Goal: Find specific page/section: Find specific page/section

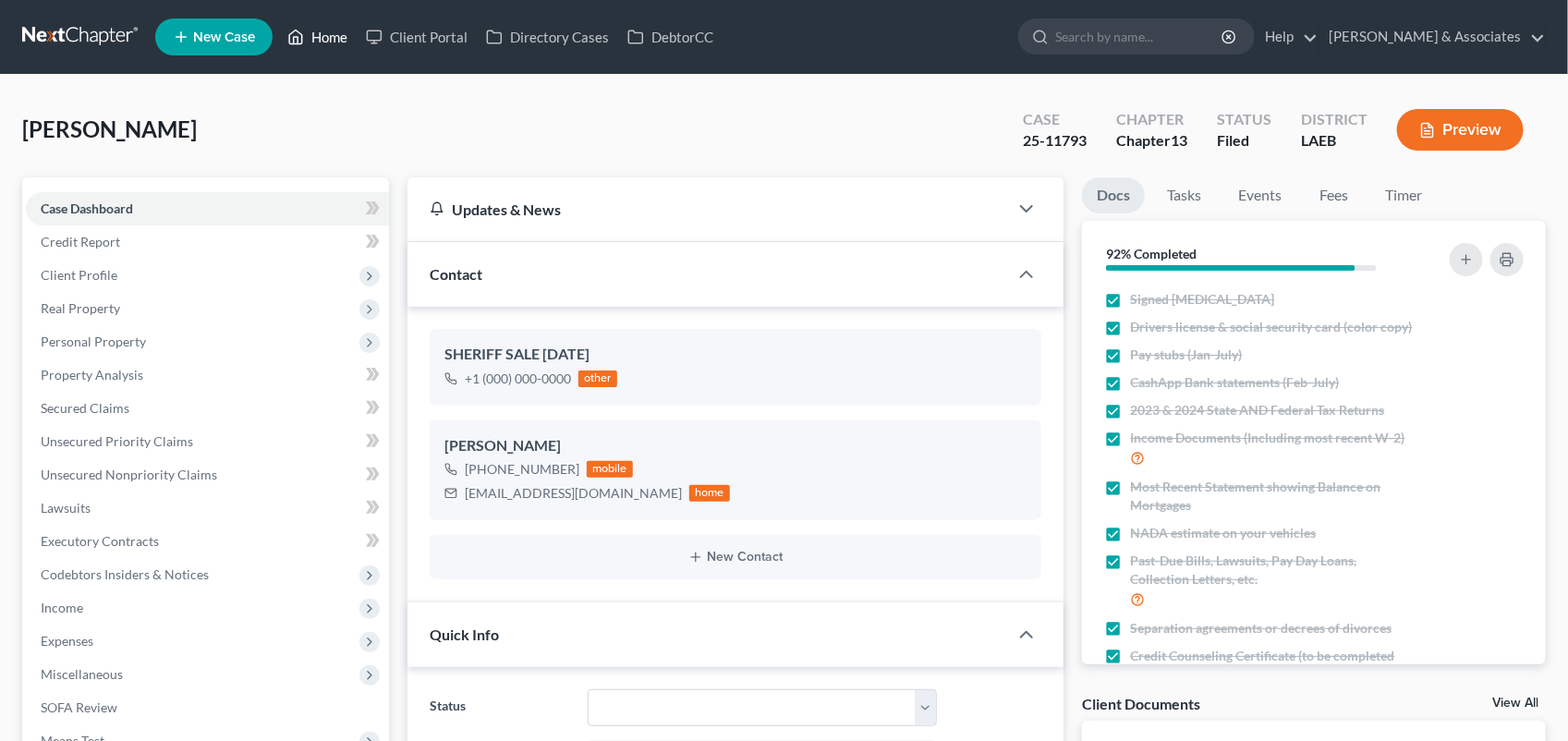
click at [334, 30] on link "Home" at bounding box center [317, 36] width 79 height 33
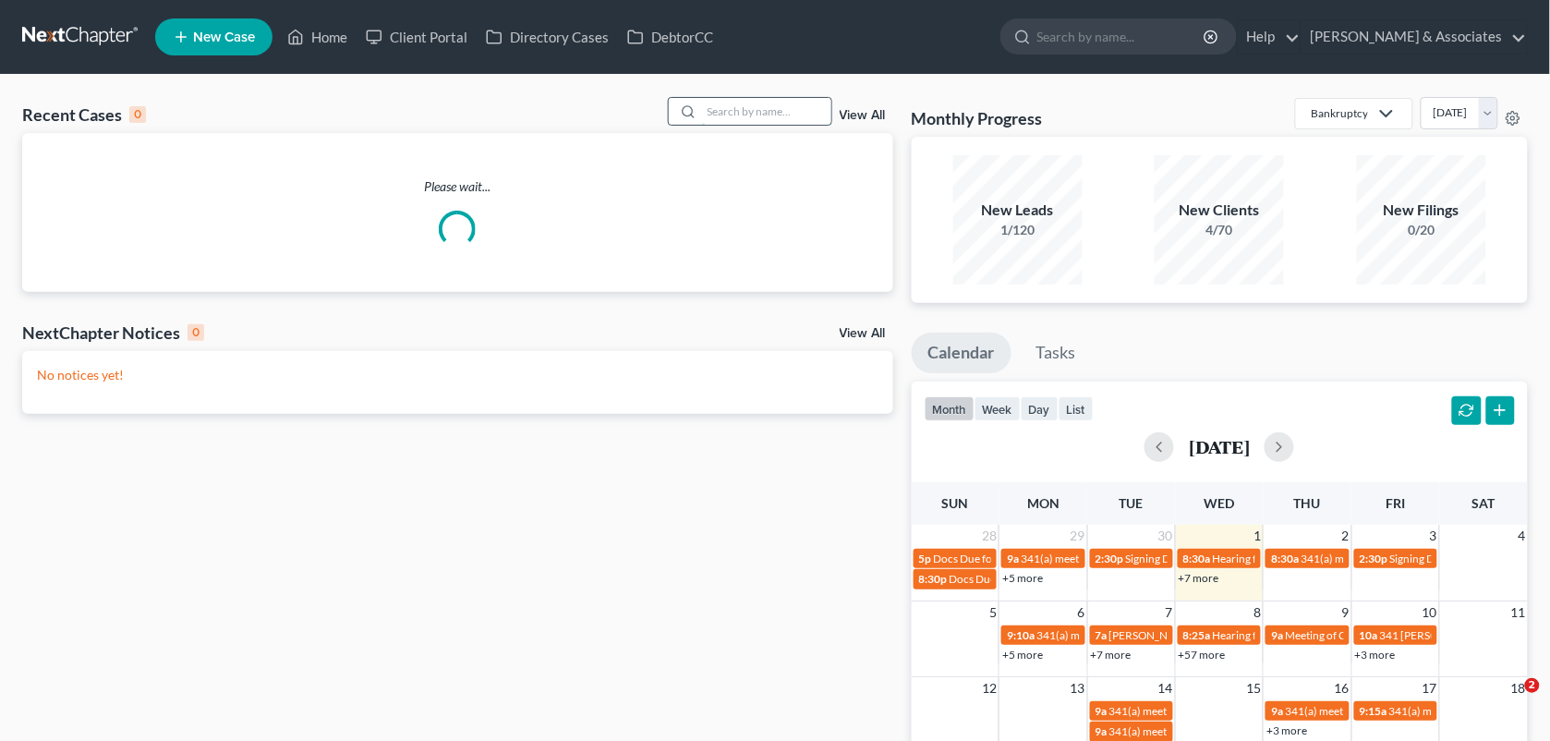
click at [728, 111] on input "search" at bounding box center [766, 111] width 129 height 27
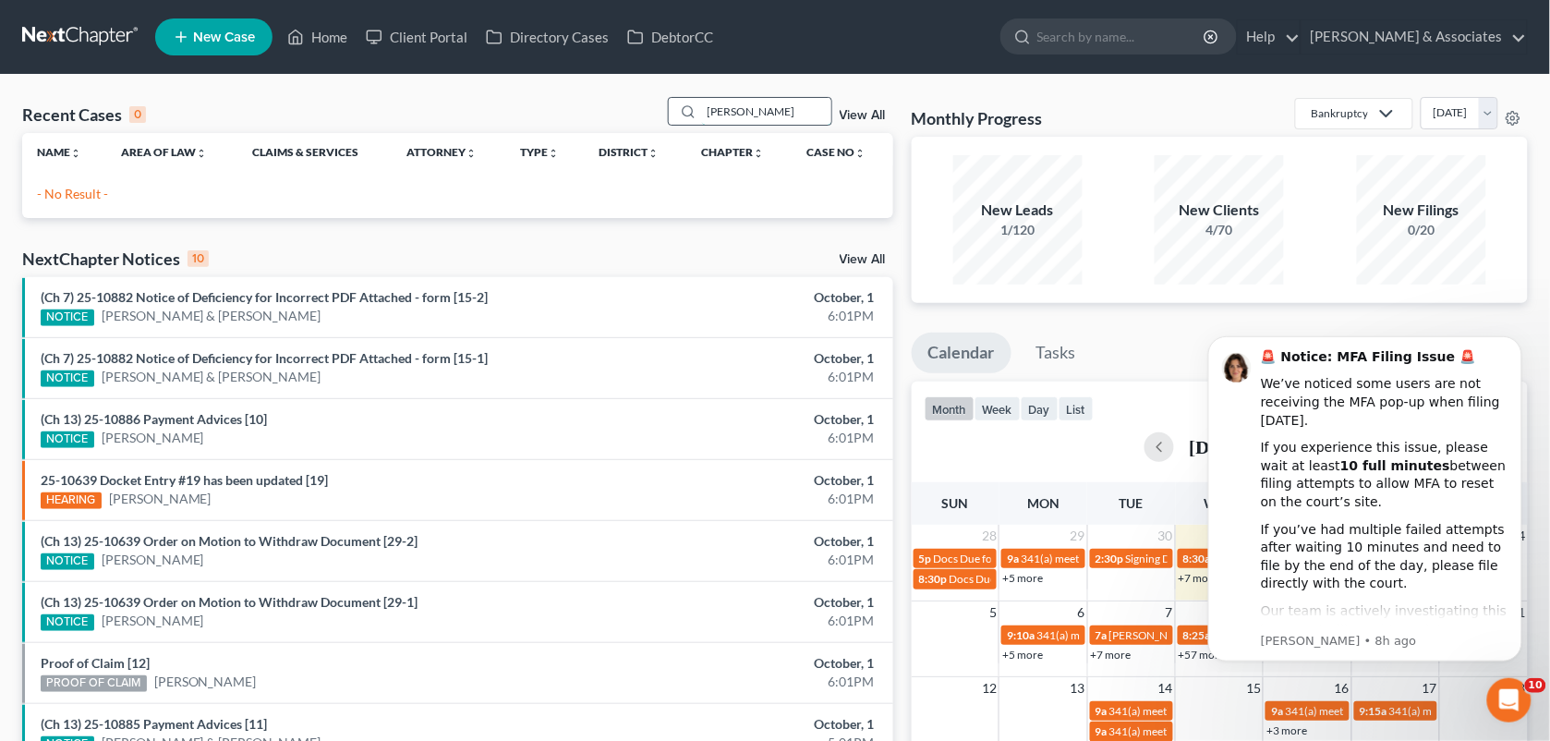
type input "[PERSON_NAME]"
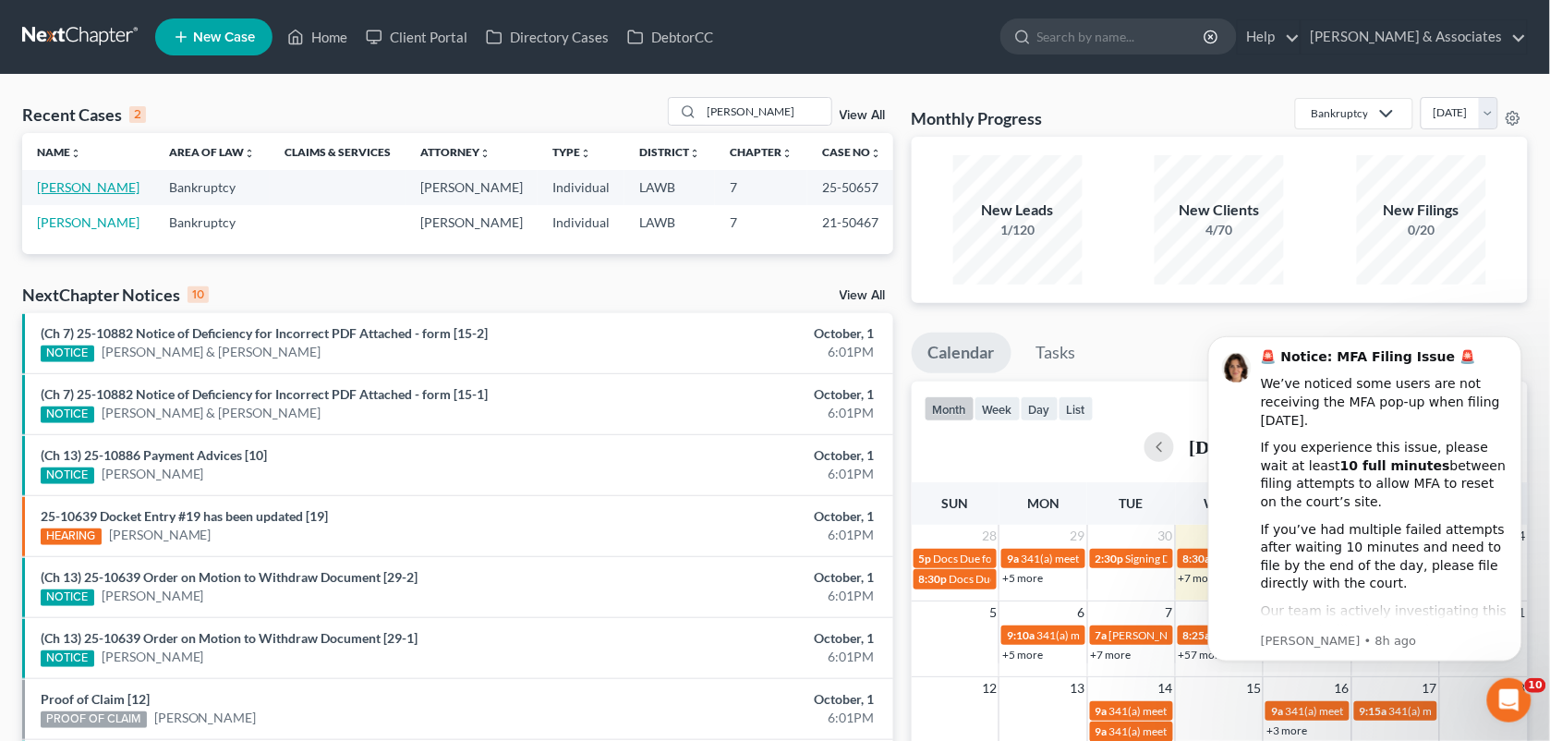
click at [40, 190] on link "[PERSON_NAME]" at bounding box center [88, 187] width 103 height 16
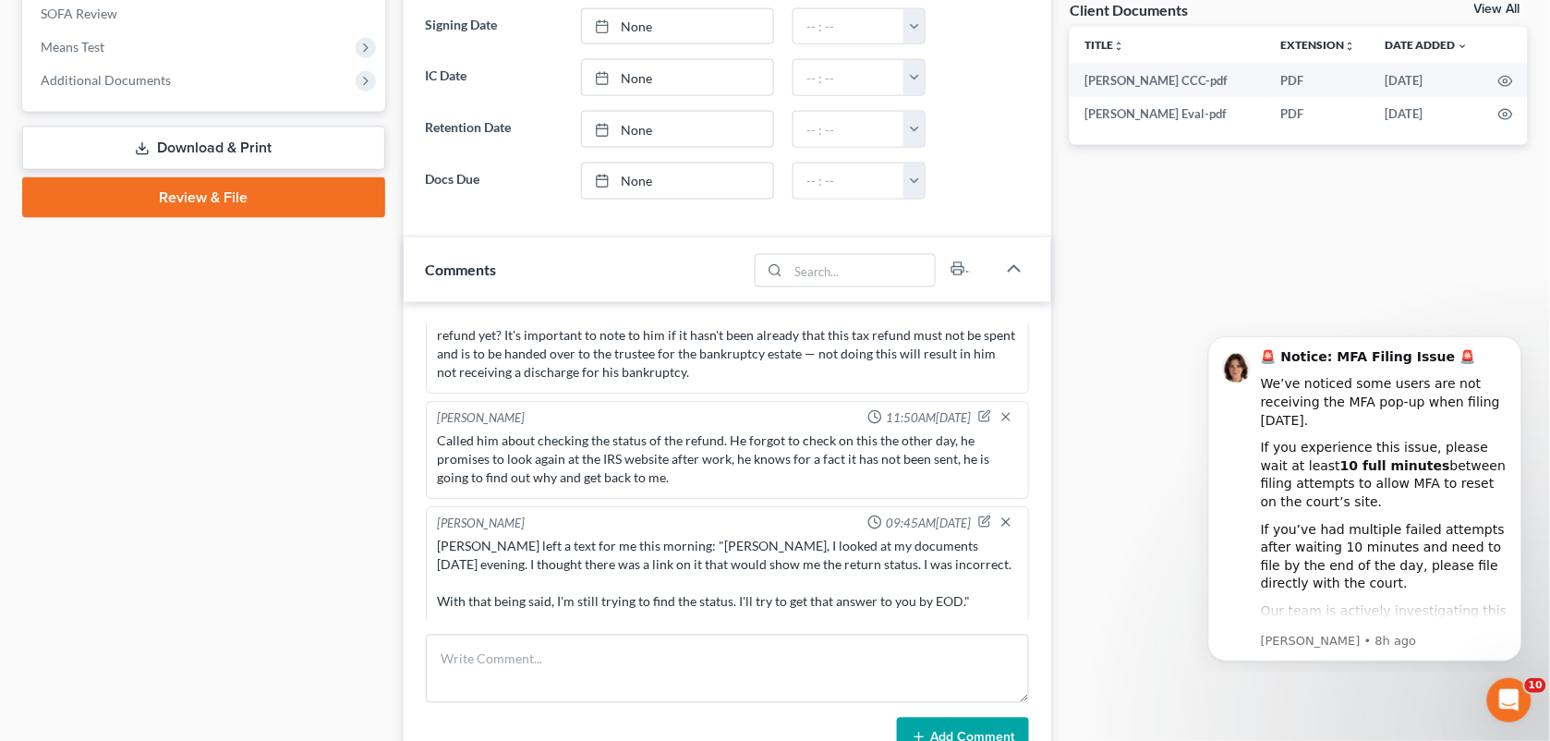
scroll to position [722, 0]
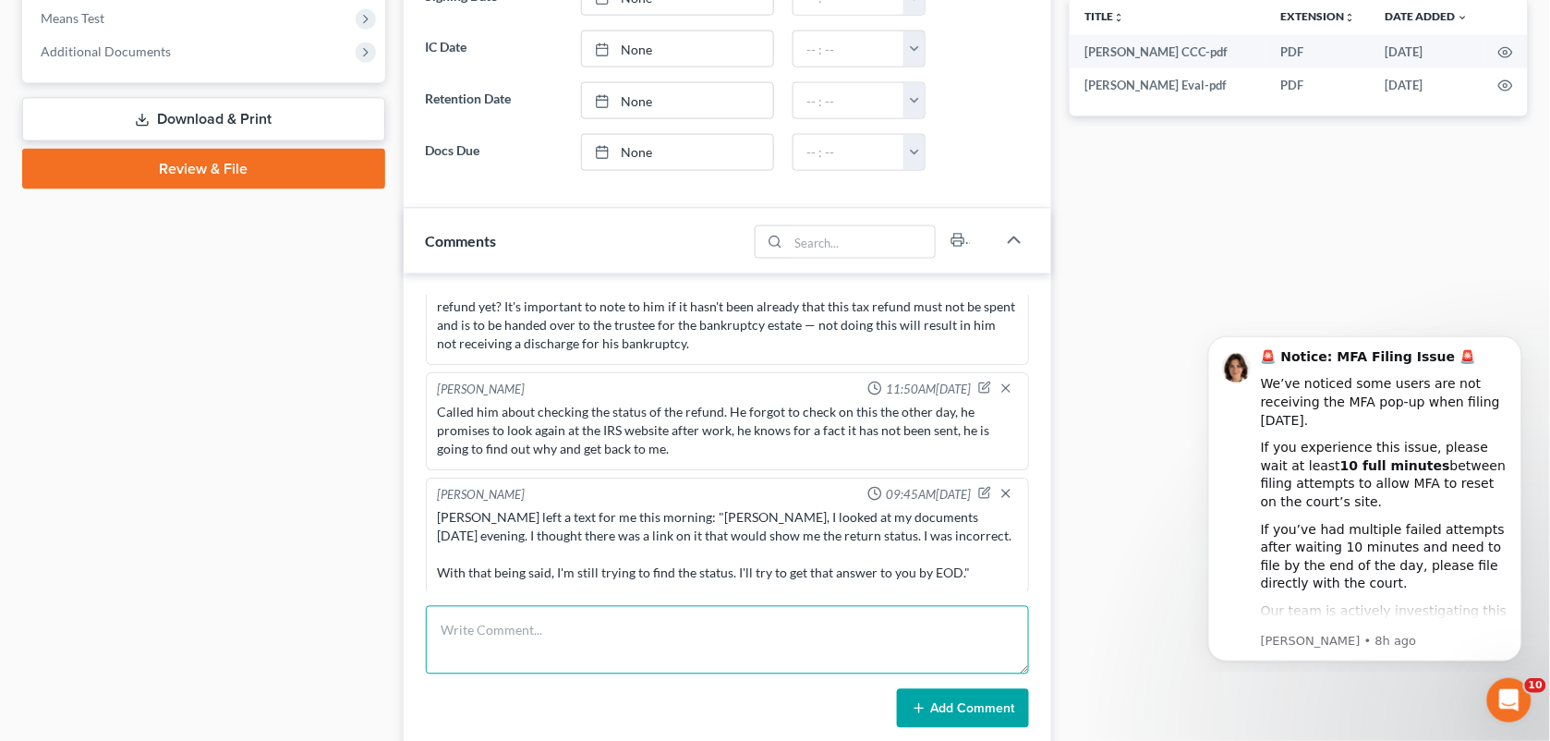
click at [707, 642] on textarea at bounding box center [728, 640] width 604 height 68
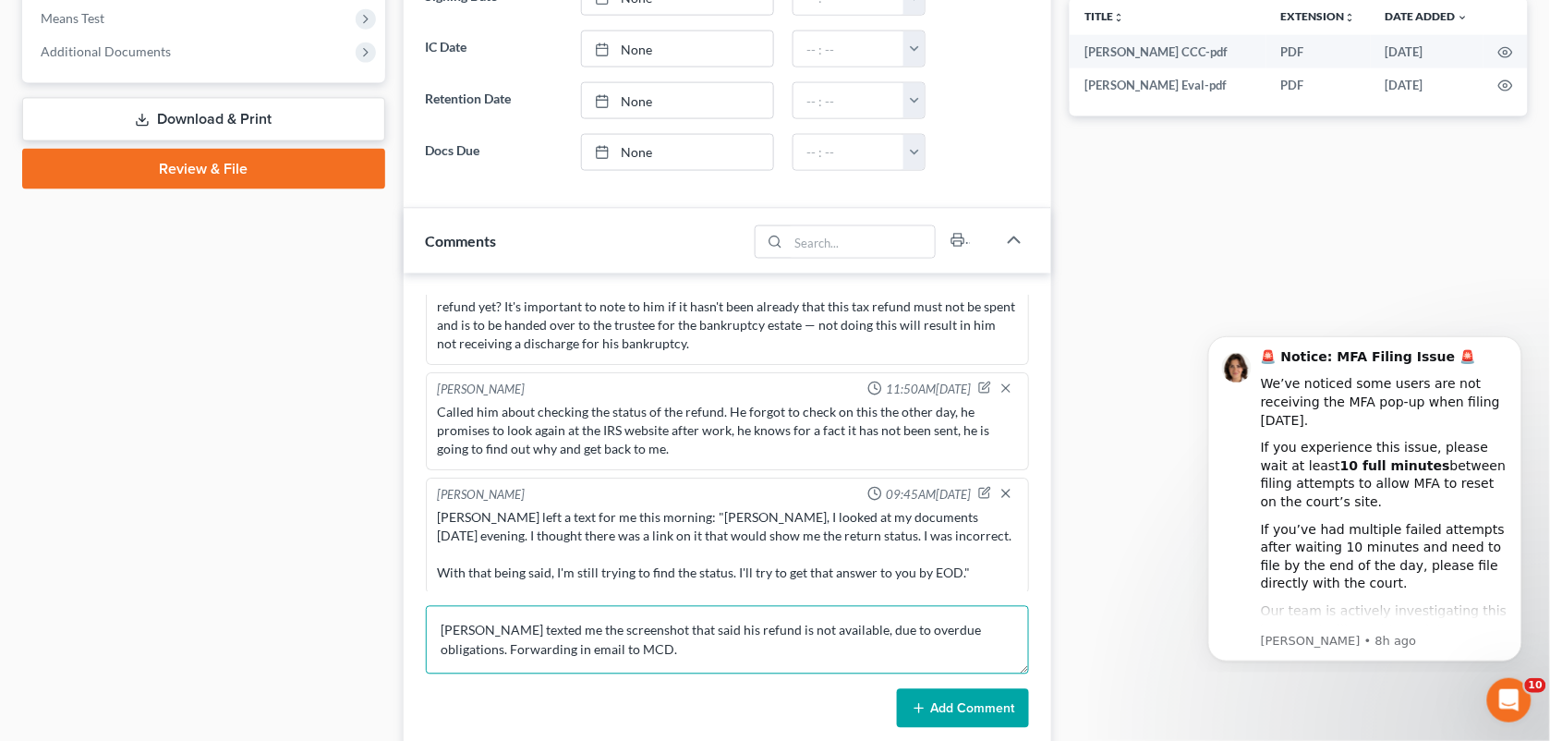
type textarea "[PERSON_NAME] texted me the screenshot that said his refund is not available, d…"
click at [936, 708] on button "Add Comment" at bounding box center [963, 708] width 132 height 39
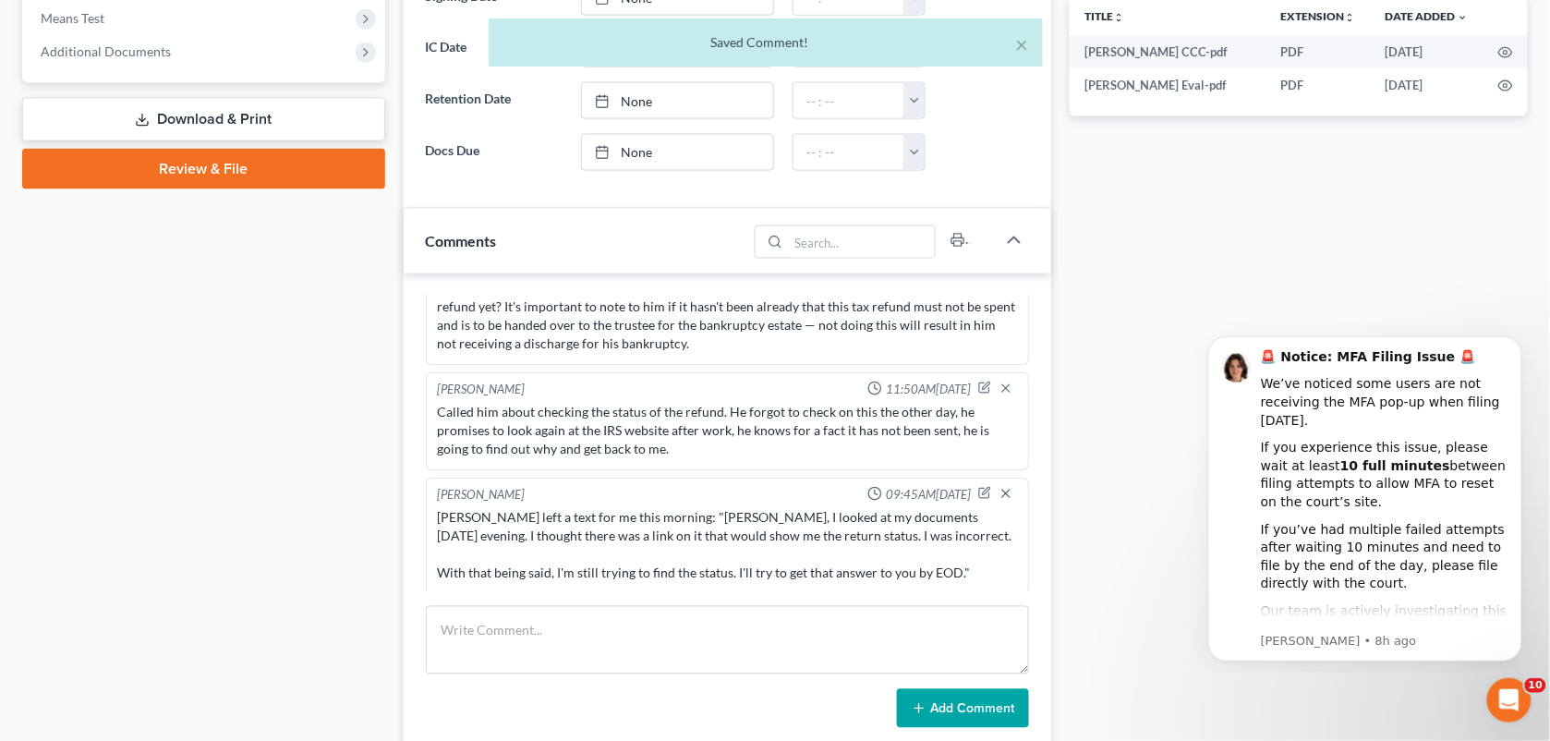
scroll to position [3919, 0]
